Goal: Task Accomplishment & Management: Manage account settings

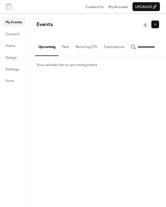
click at [84, 51] on button "Recurring (11)" at bounding box center [86, 45] width 28 height 19
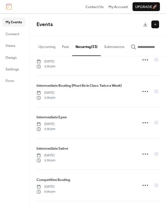
scroll to position [147, 0]
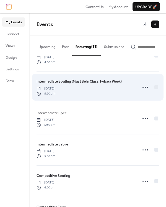
click at [55, 91] on span "[DATE]" at bounding box center [45, 88] width 19 height 5
click at [145, 88] on circle at bounding box center [145, 87] width 1 height 1
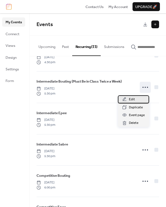
click at [134, 98] on span "Edit" at bounding box center [132, 99] width 6 height 6
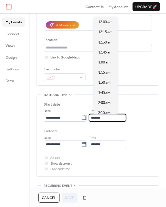
scroll to position [705, 0]
click at [102, 118] on input "*******" at bounding box center [107, 118] width 37 height 8
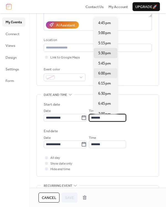
scroll to position [672, 0]
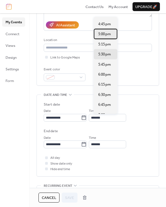
click at [103, 36] on span "5:00 pm" at bounding box center [104, 34] width 13 height 6
type input "*******"
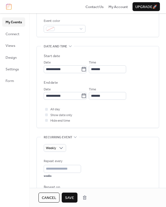
scroll to position [148, 0]
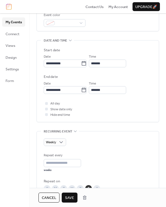
click at [70, 197] on span "Save" at bounding box center [69, 198] width 9 height 6
